Goal: Participate in discussion

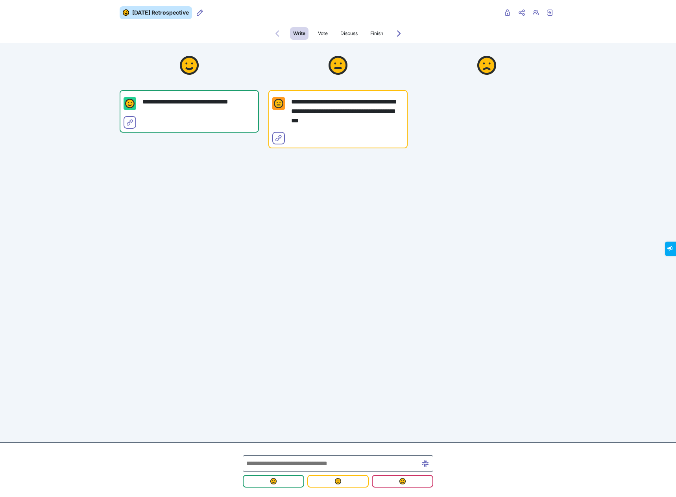
click at [377, 341] on div "**********" at bounding box center [338, 248] width 676 height 497
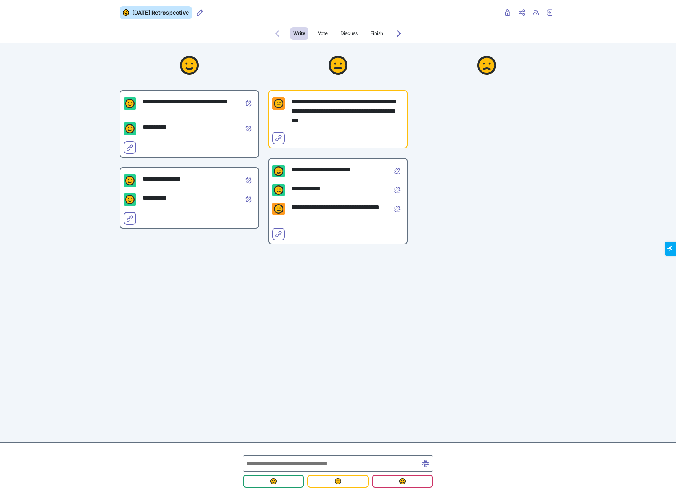
click at [307, 455] on div at bounding box center [338, 470] width 197 height 42
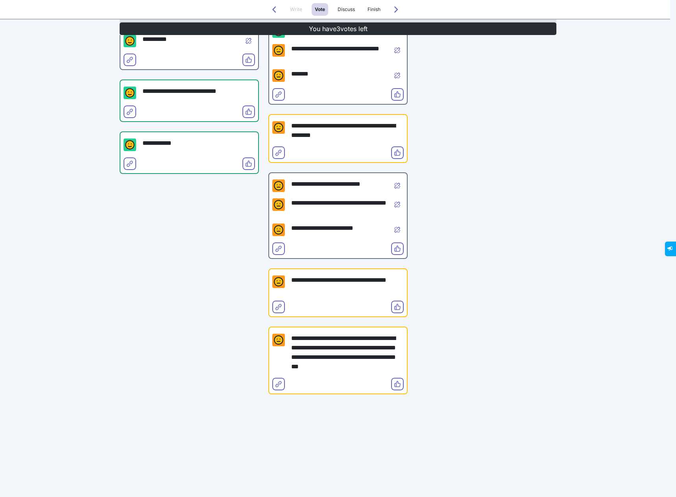
scroll to position [175, 0]
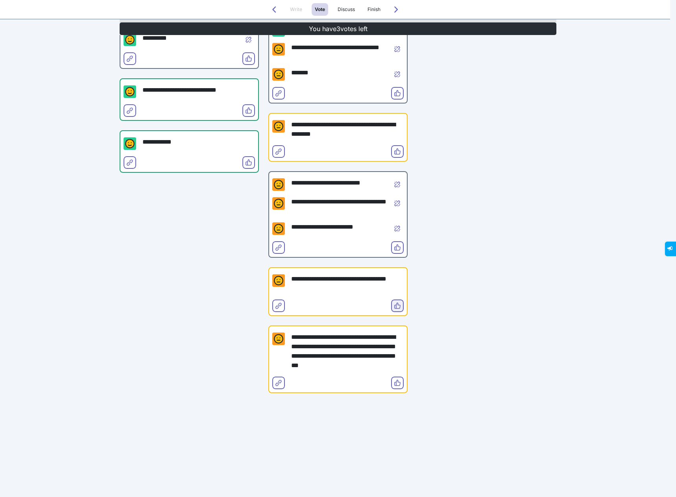
click at [396, 304] on icon "Vote" at bounding box center [397, 306] width 6 height 6
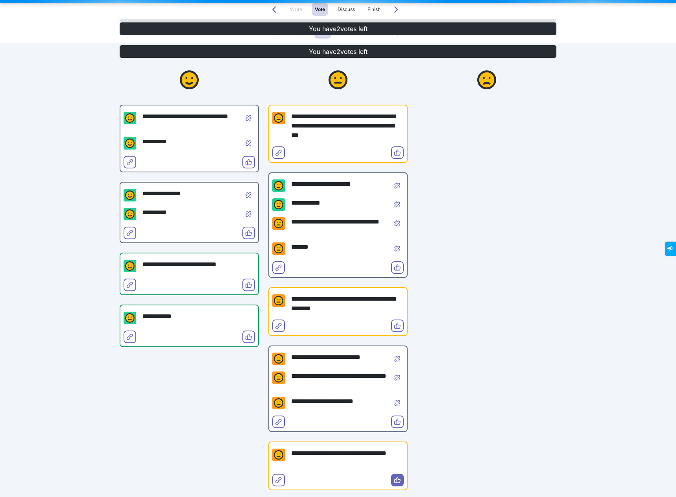
scroll to position [0, 0]
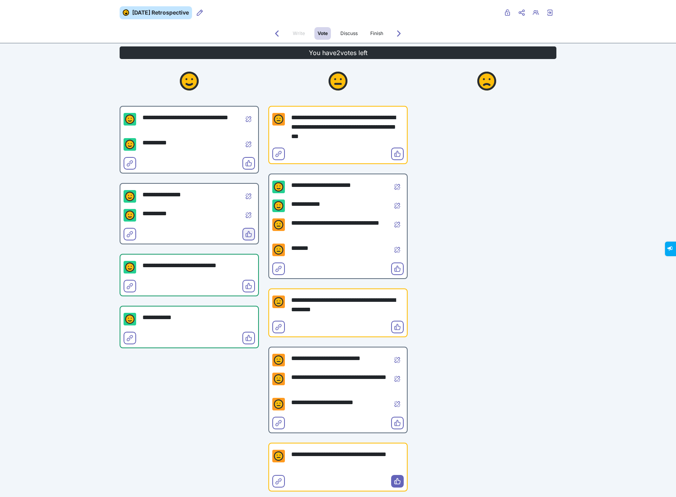
click at [245, 235] on icon "Vote" at bounding box center [248, 234] width 6 height 6
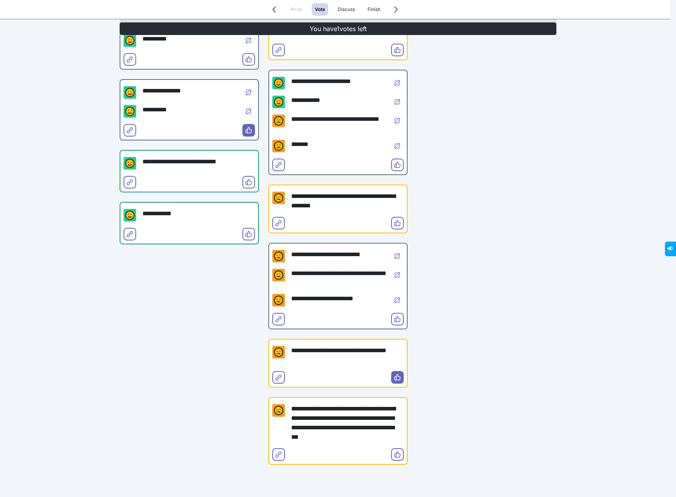
scroll to position [118, 0]
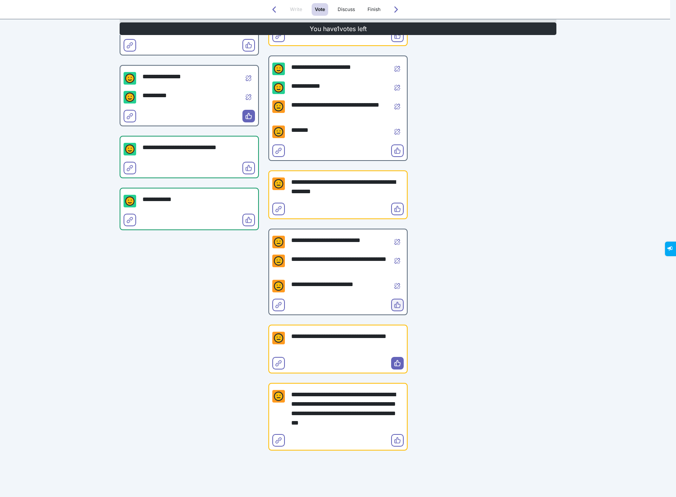
click at [394, 307] on icon "Vote" at bounding box center [397, 305] width 6 height 6
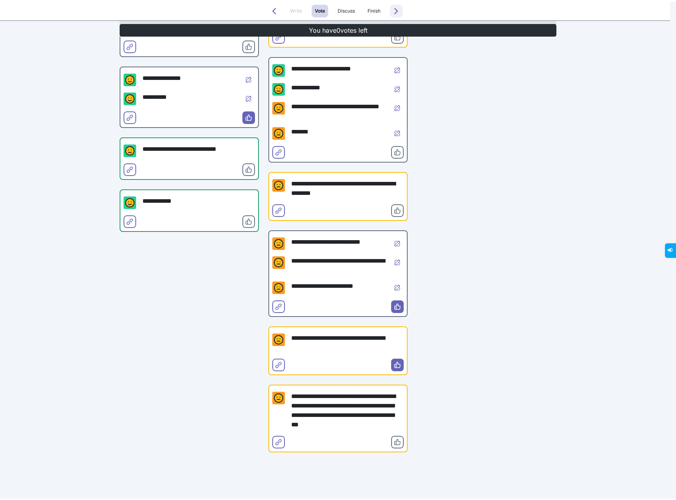
scroll to position [0, 0]
